Goal: Find contact information: Find contact information

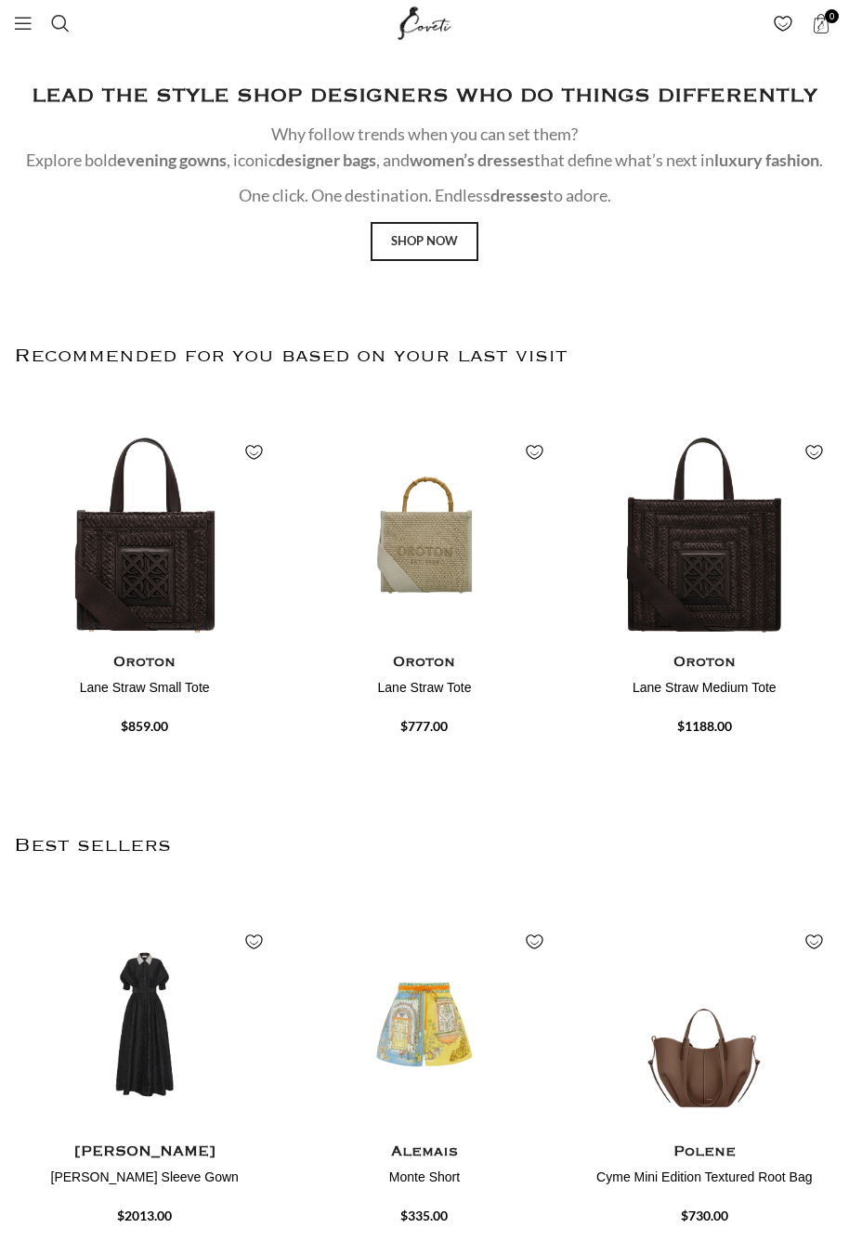
scroll to position [3792, 0]
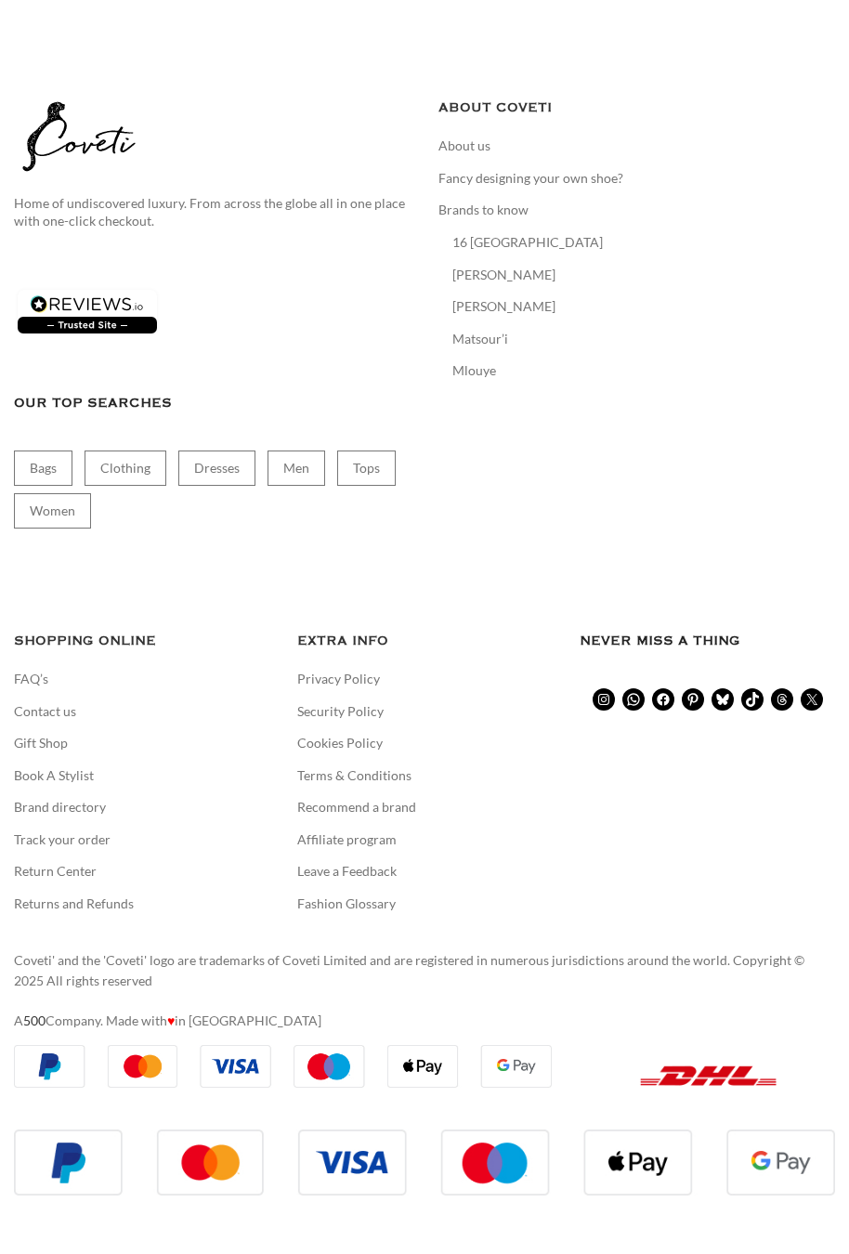
click at [316, 631] on h5 "EXTRA INFO" at bounding box center [424, 641] width 255 height 20
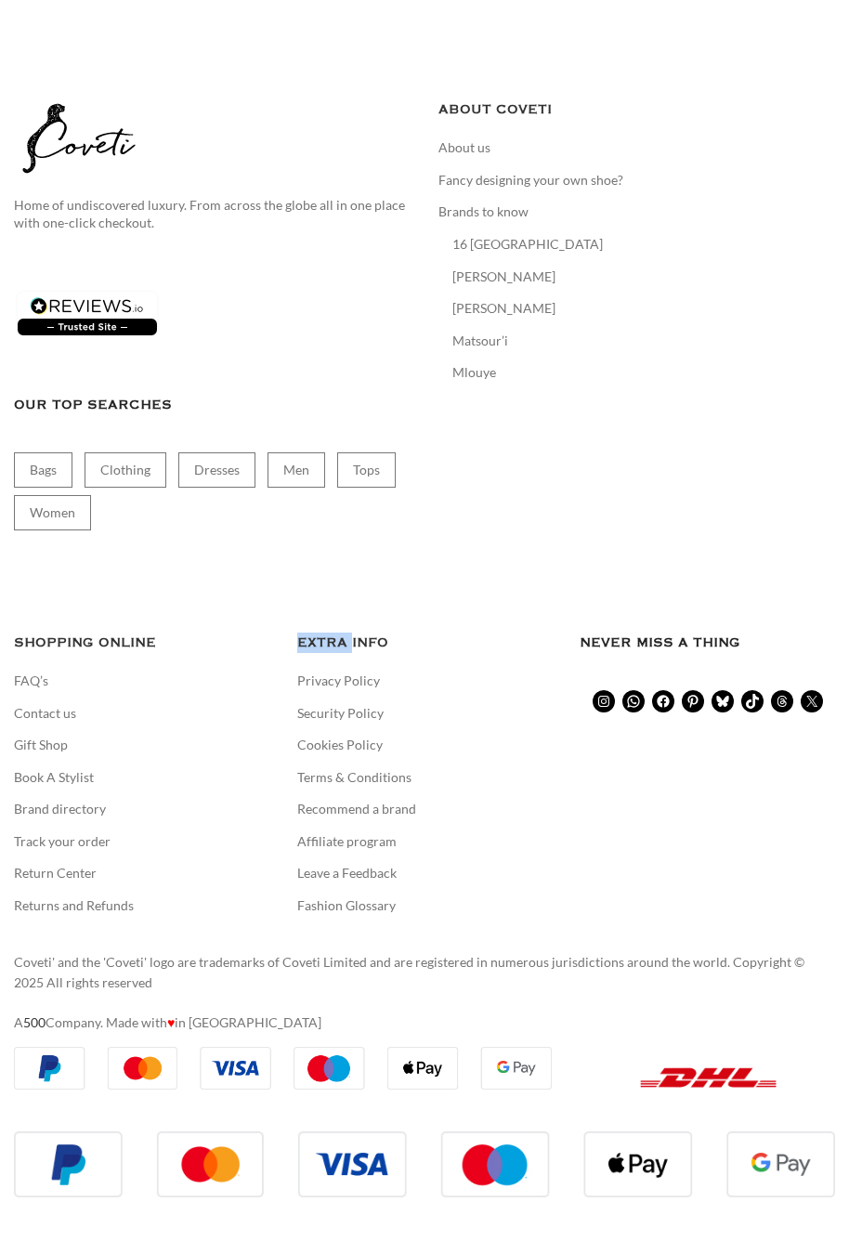
click at [316, 633] on h5 "EXTRA INFO" at bounding box center [424, 643] width 255 height 20
click at [37, 728] on ul "FAQ’s Contact us Gift Shop Book A Stylist Brand directory Track your order Retu…" at bounding box center [141, 793] width 255 height 243
click at [39, 704] on link "Contact us" at bounding box center [46, 713] width 64 height 19
